Goal: Information Seeking & Learning: Compare options

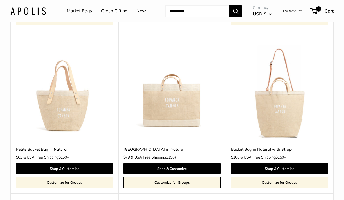
scroll to position [409, 0]
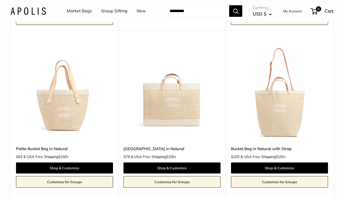
click at [153, 151] on link "[GEOGRAPHIC_DATA] in Natural" at bounding box center [171, 148] width 97 height 6
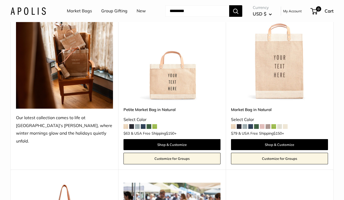
scroll to position [90, 0]
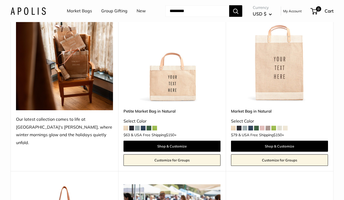
click at [250, 114] on link "Market Bag in Natural" at bounding box center [279, 111] width 97 height 6
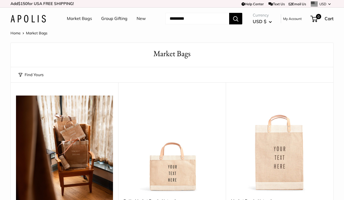
scroll to position [0, 0]
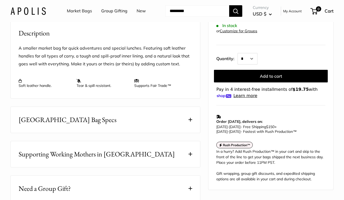
scroll to position [198, 0]
click at [85, 124] on span "East West Market Bag Specs" at bounding box center [68, 119] width 98 height 10
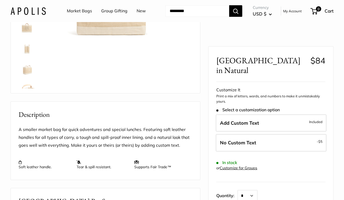
scroll to position [100, 0]
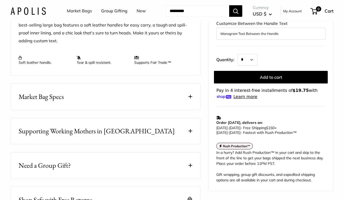
scroll to position [231, 0]
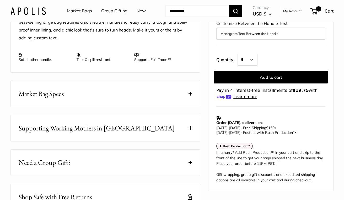
click at [41, 99] on span "Market Bag Specs" at bounding box center [41, 94] width 45 height 10
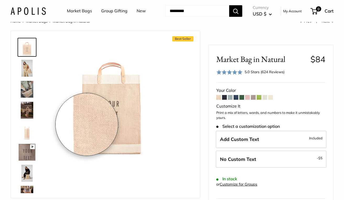
scroll to position [14, 0]
